Goal: Navigation & Orientation: Find specific page/section

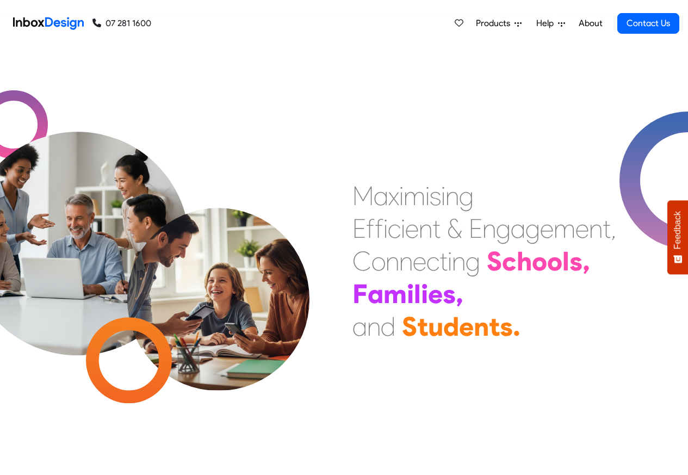
click at [487, 22] on span "Products" at bounding box center [495, 23] width 39 height 13
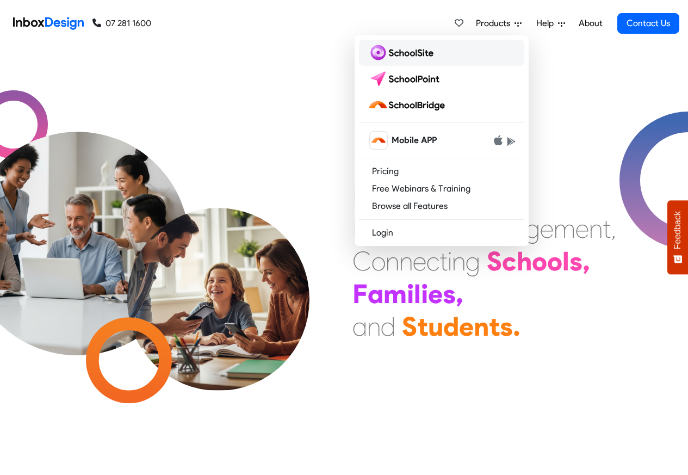
click at [402, 54] on img at bounding box center [403, 52] width 70 height 17
